Goal: Transaction & Acquisition: Purchase product/service

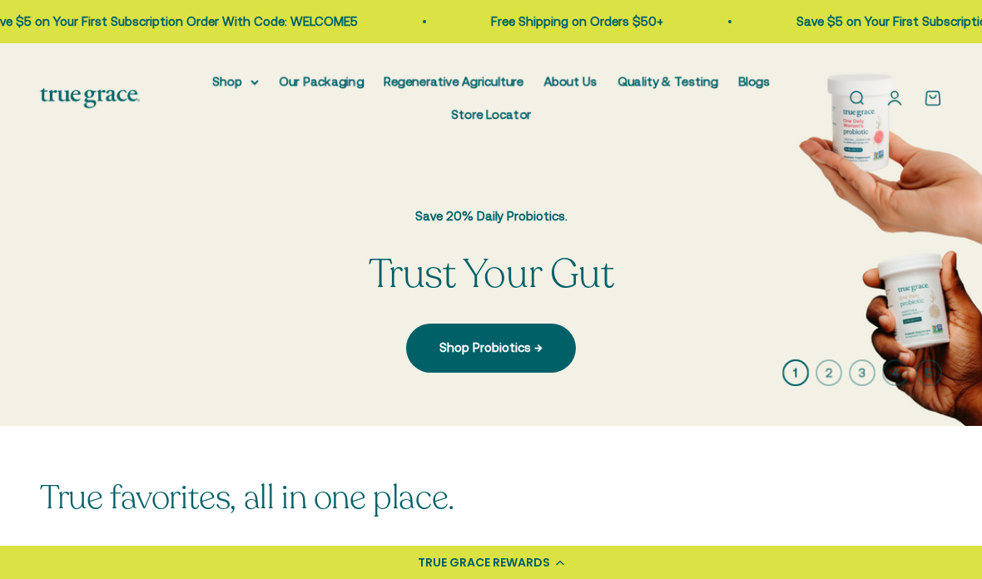
click at [251, 85] on icon at bounding box center [255, 83] width 8 height 6
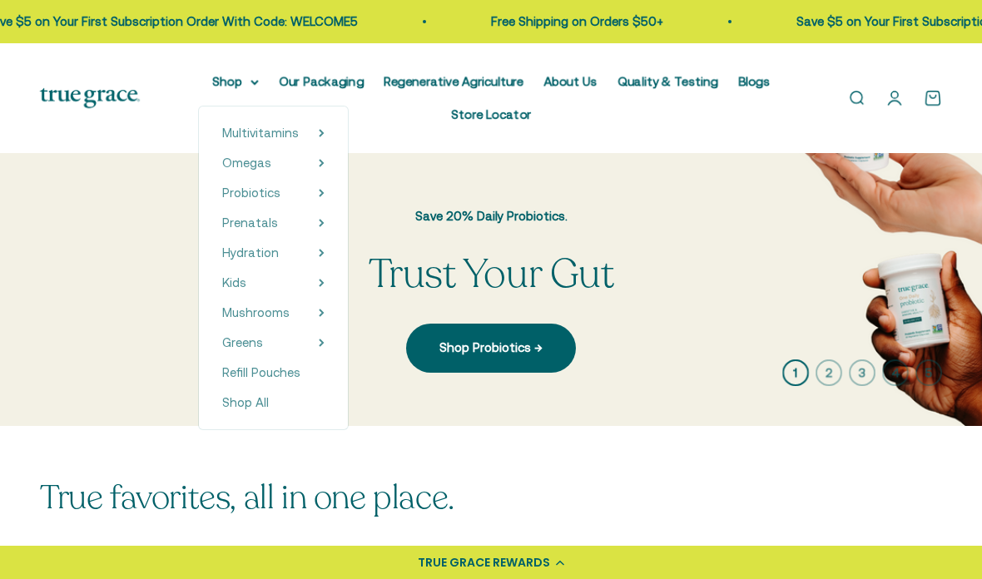
click at [290, 187] on summary "Probiotics" at bounding box center [273, 193] width 102 height 20
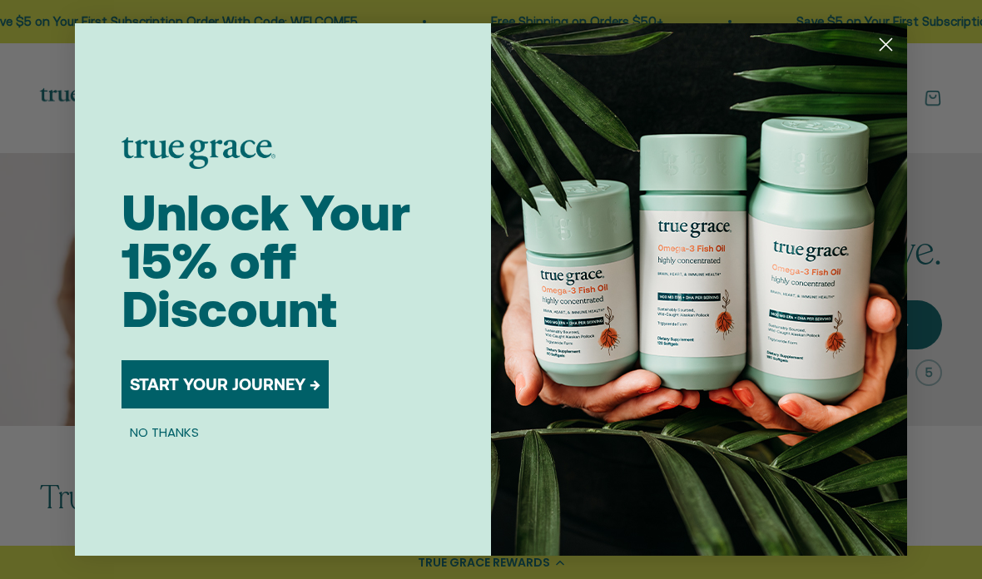
click at [195, 435] on button "NO THANKS" at bounding box center [165, 432] width 86 height 20
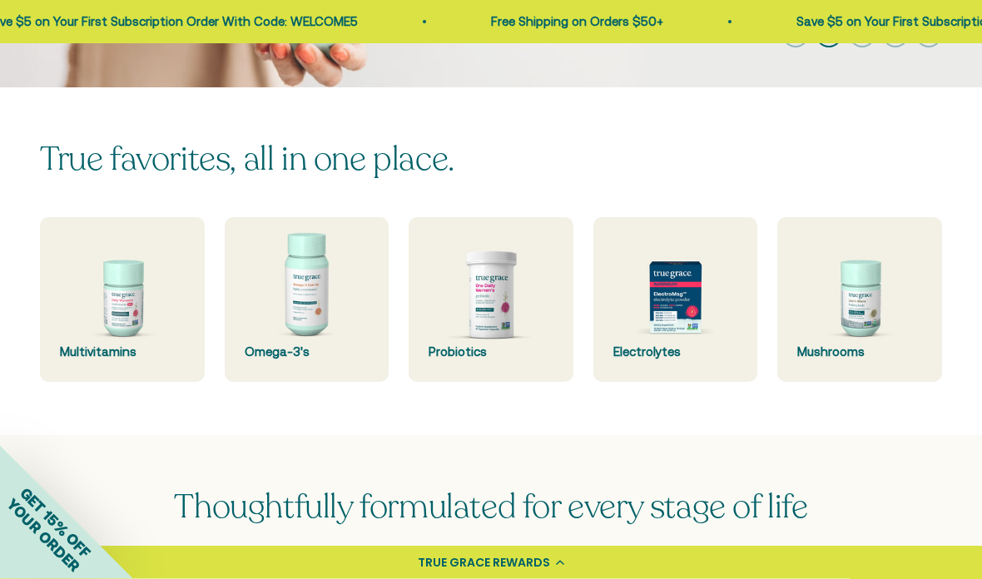
scroll to position [394, 0]
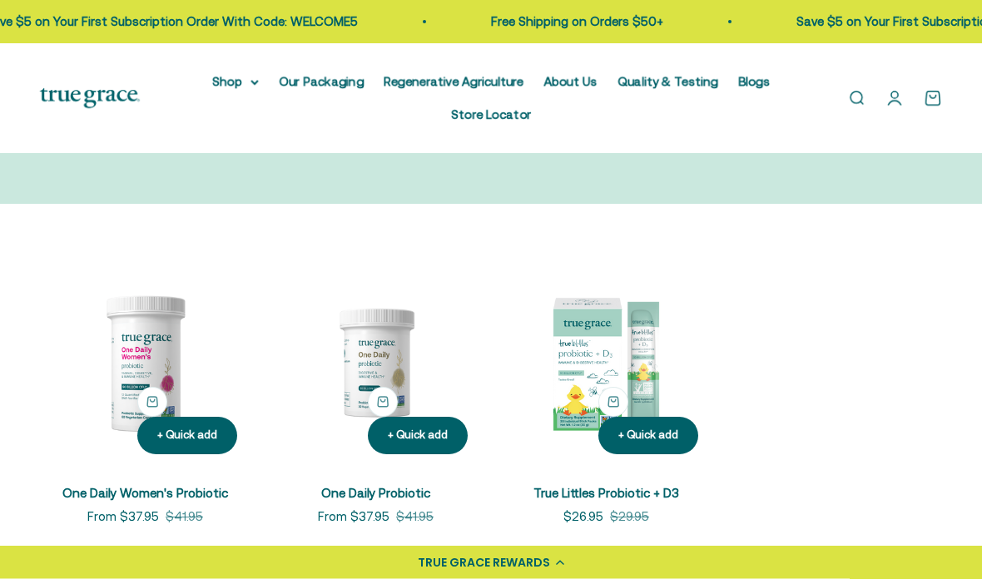
scroll to position [198, 0]
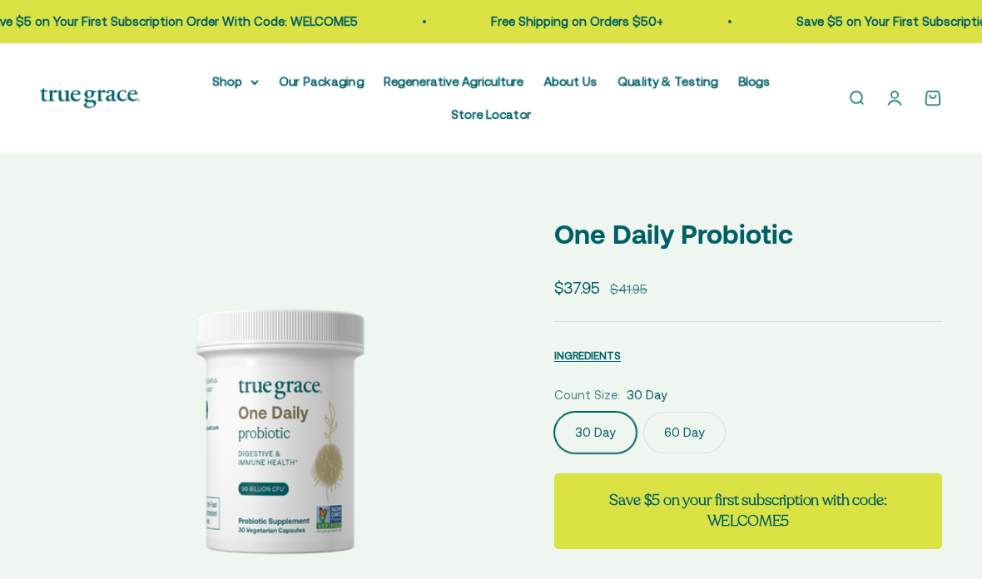
select select "3"
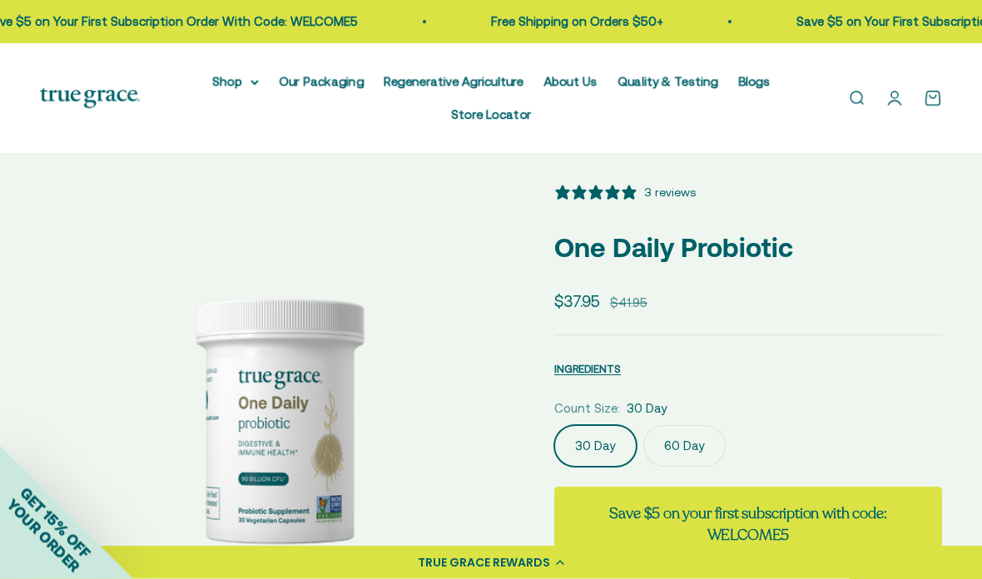
scroll to position [41, 0]
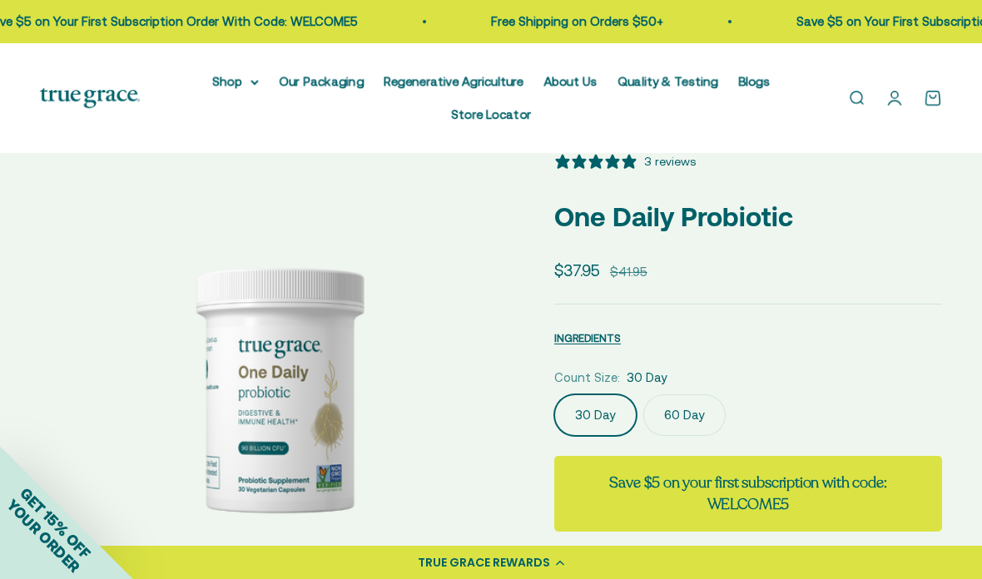
click at [692, 411] on label "60 Day" at bounding box center [684, 415] width 82 height 42
click at [554, 394] on input "60 Day" at bounding box center [553, 394] width 1 height 1
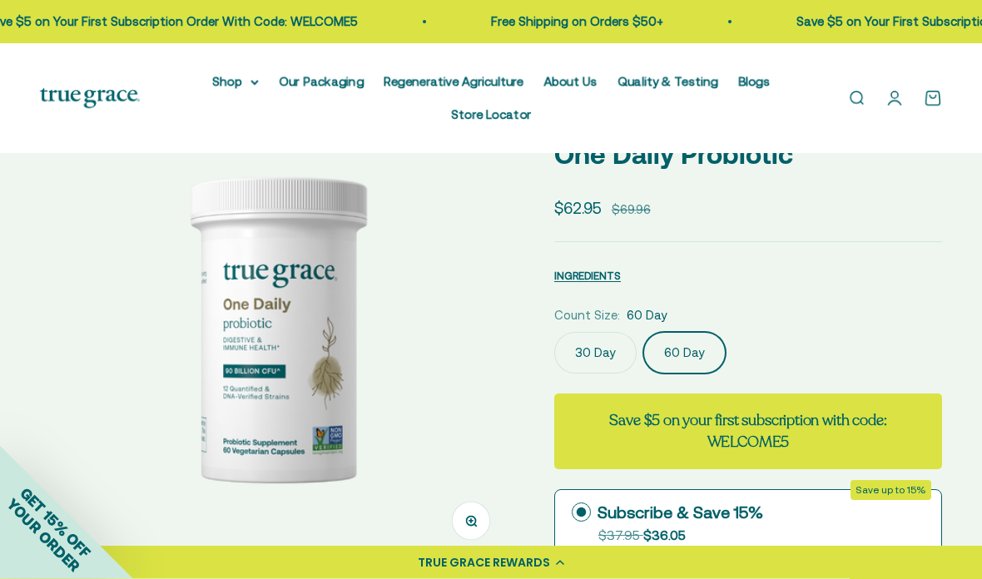
scroll to position [95, 0]
